Goal: Navigation & Orientation: Find specific page/section

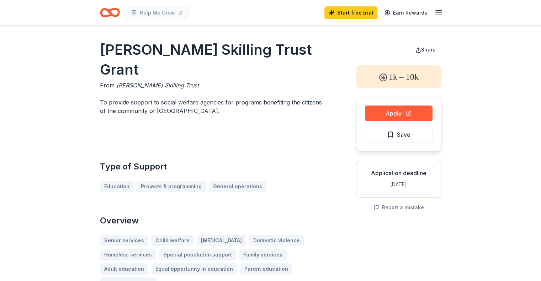
click at [437, 14] on icon "button" at bounding box center [438, 13] width 9 height 9
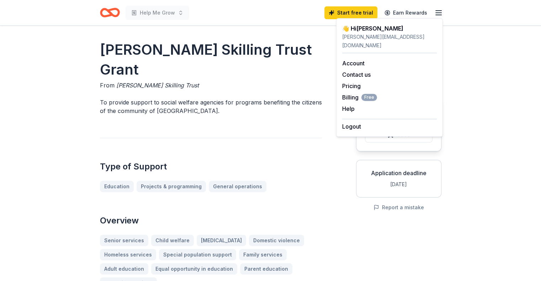
click at [111, 12] on icon "Home" at bounding box center [110, 12] width 20 height 17
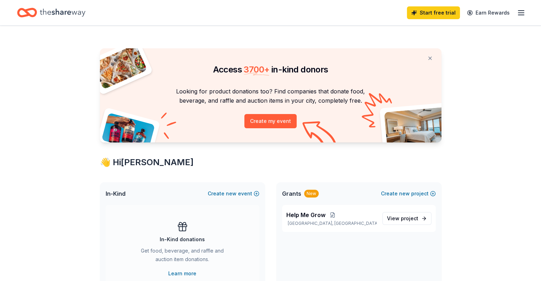
click at [518, 15] on line "button" at bounding box center [521, 15] width 6 height 0
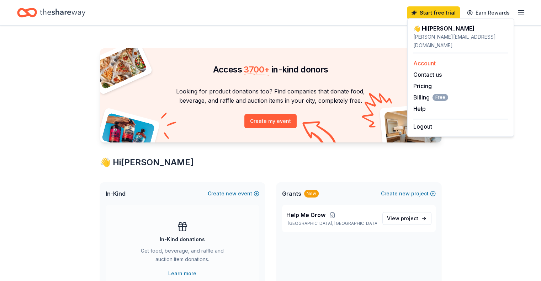
click at [429, 60] on link "Account" at bounding box center [424, 63] width 22 height 7
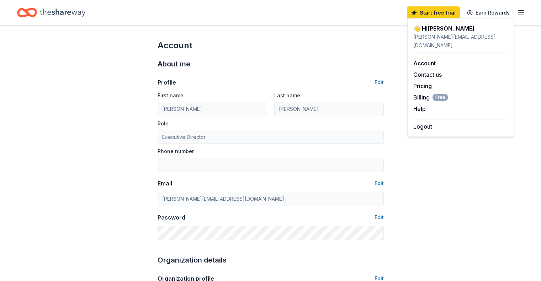
click at [322, 72] on div "Profile Edit First name Katrina Last name Torrez Role Executive Director Phone …" at bounding box center [270, 155] width 226 height 171
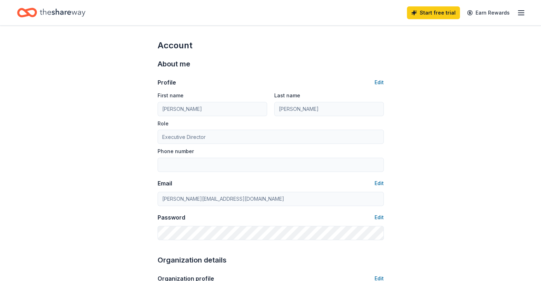
click at [61, 11] on icon "Home" at bounding box center [63, 13] width 46 height 8
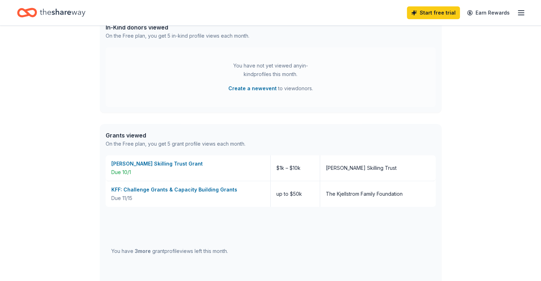
scroll to position [400, 0]
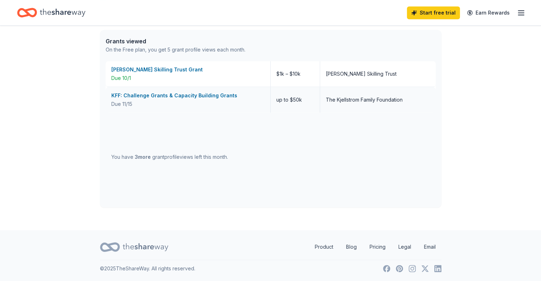
click at [183, 96] on div "KFF: Challenge Grants & Capacity Building Grants" at bounding box center [187, 95] width 153 height 9
